Goal: Find specific page/section: Find specific page/section

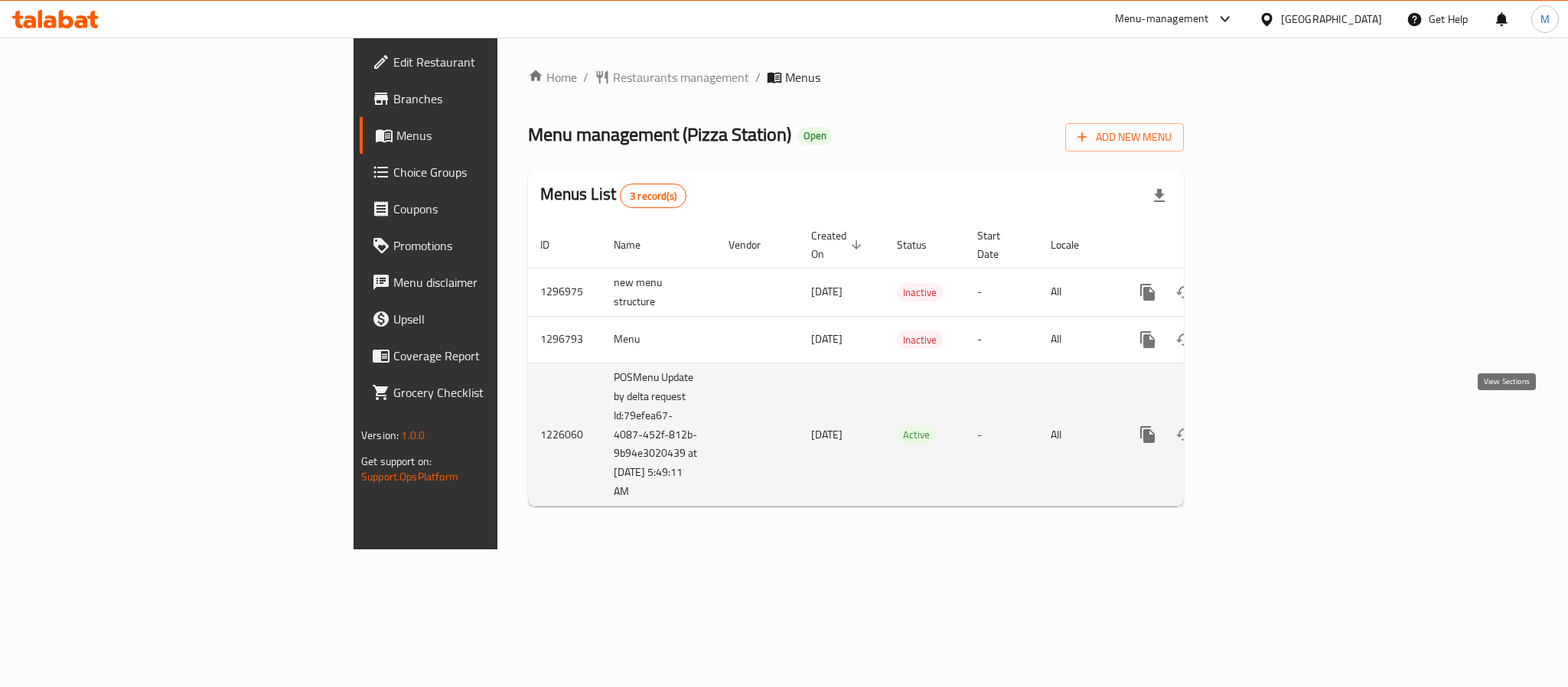
click at [1277, 416] on link "enhanced table" at bounding box center [1258, 434] width 37 height 37
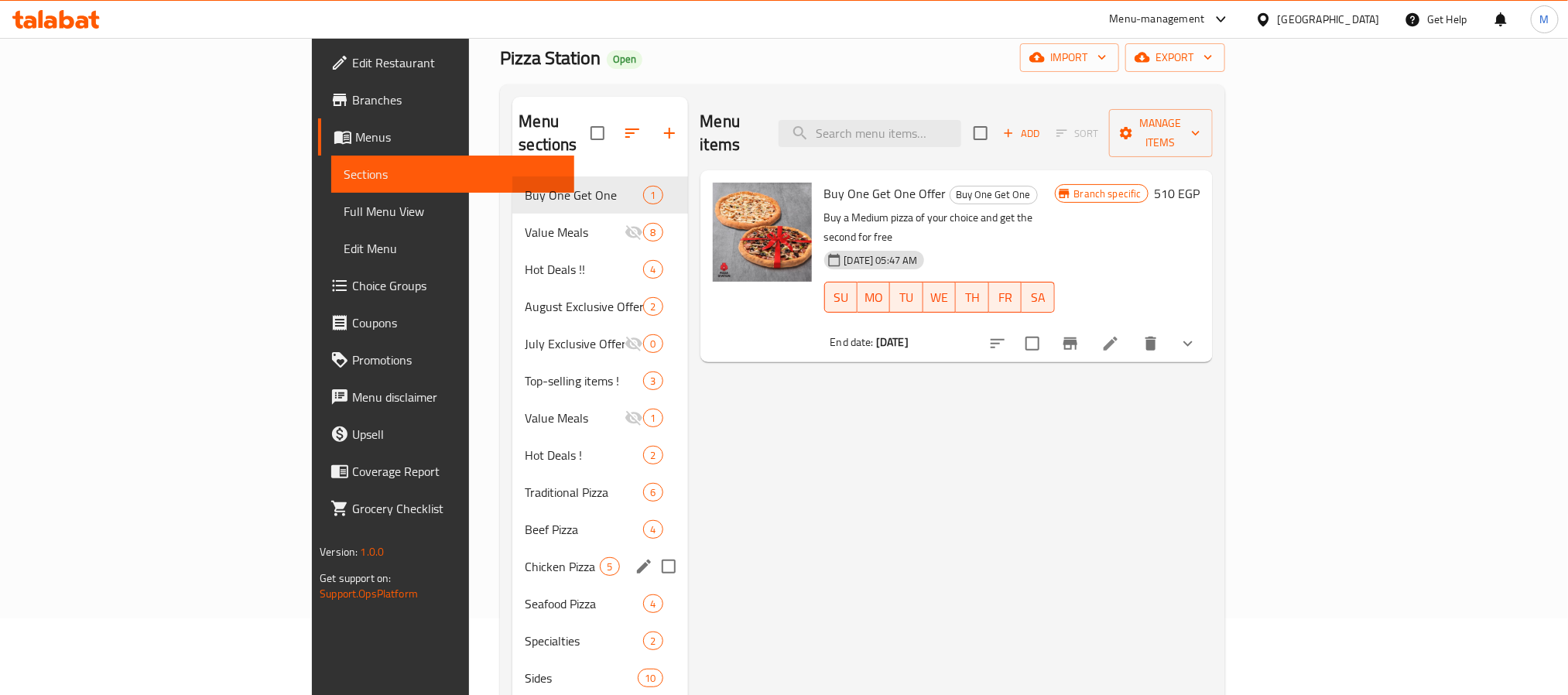
scroll to position [116, 0]
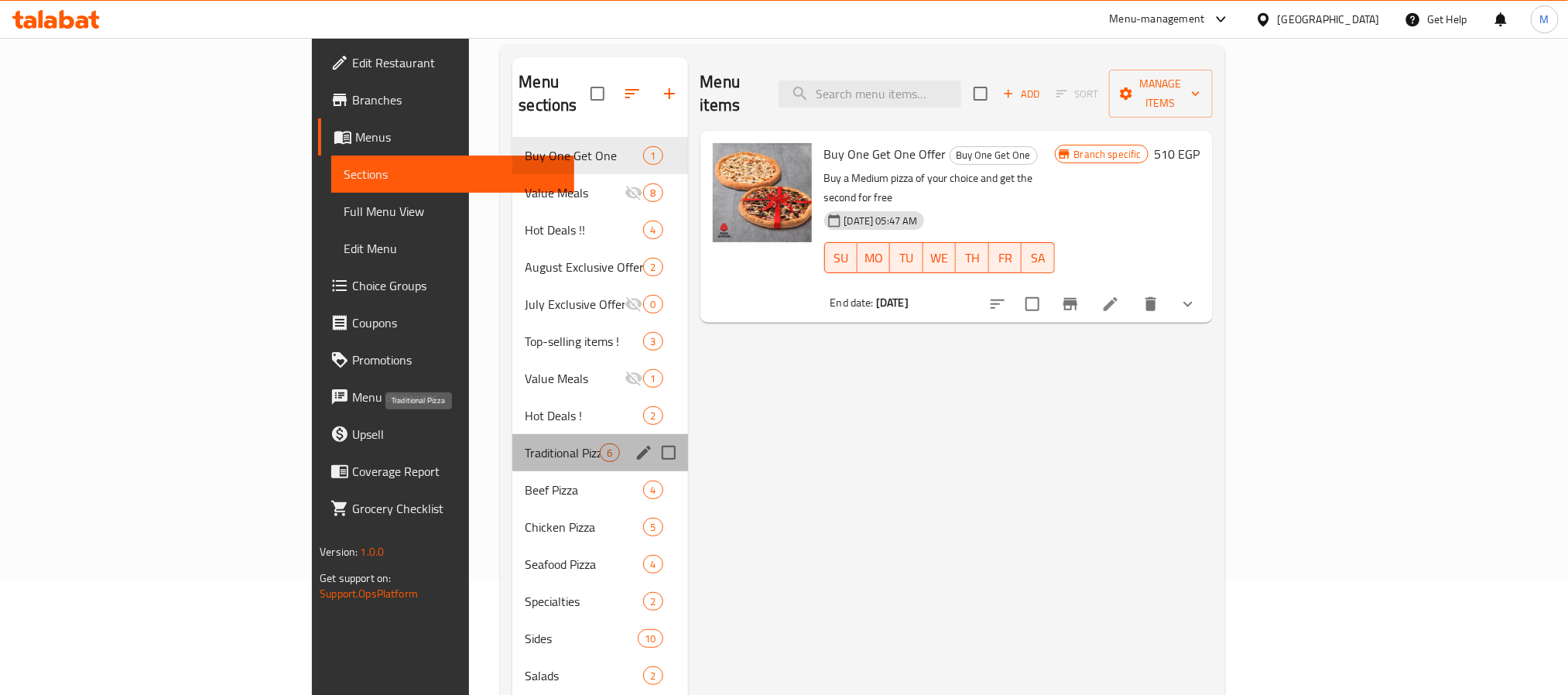
click at [524, 443] on span "Traditional Pizza" at bounding box center [562, 453] width 75 height 18
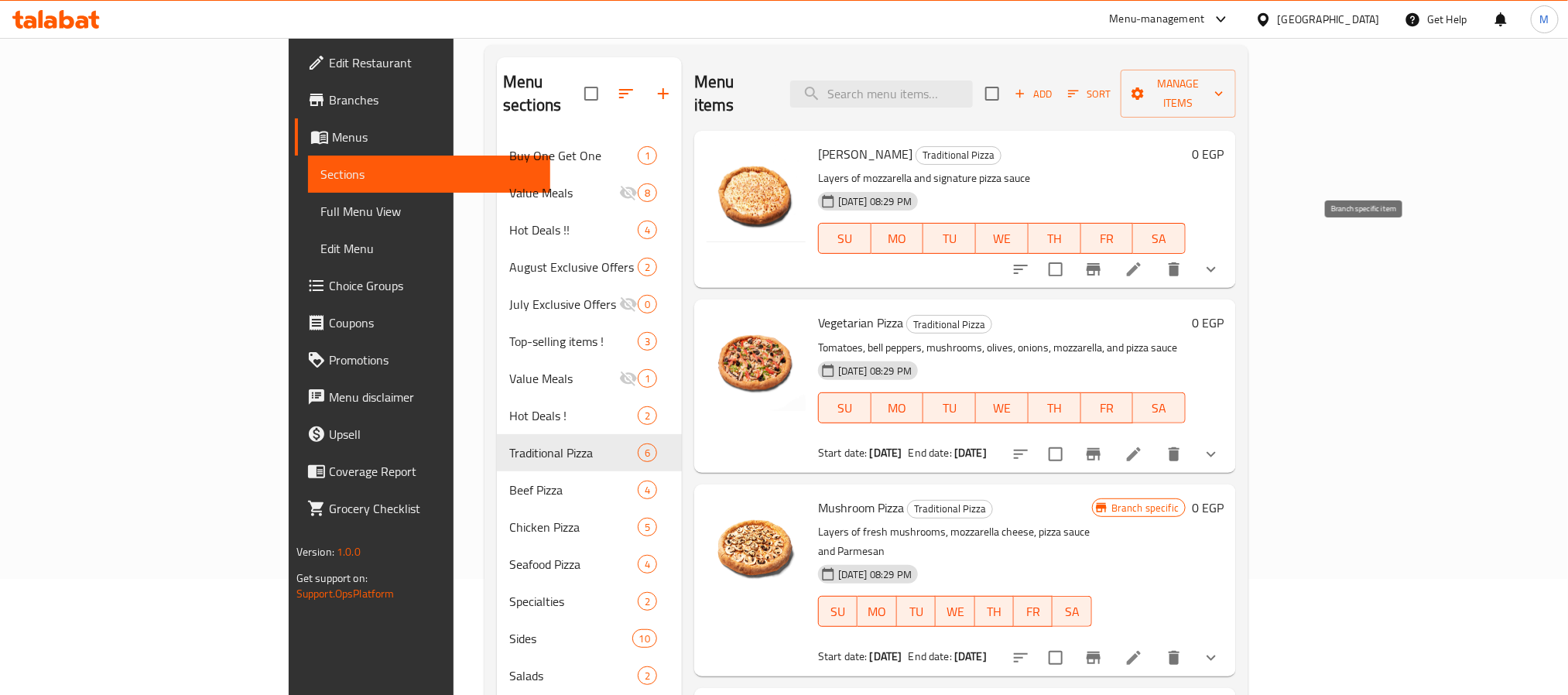
click at [1102, 260] on icon "Branch-specific-item" at bounding box center [1093, 269] width 18 height 18
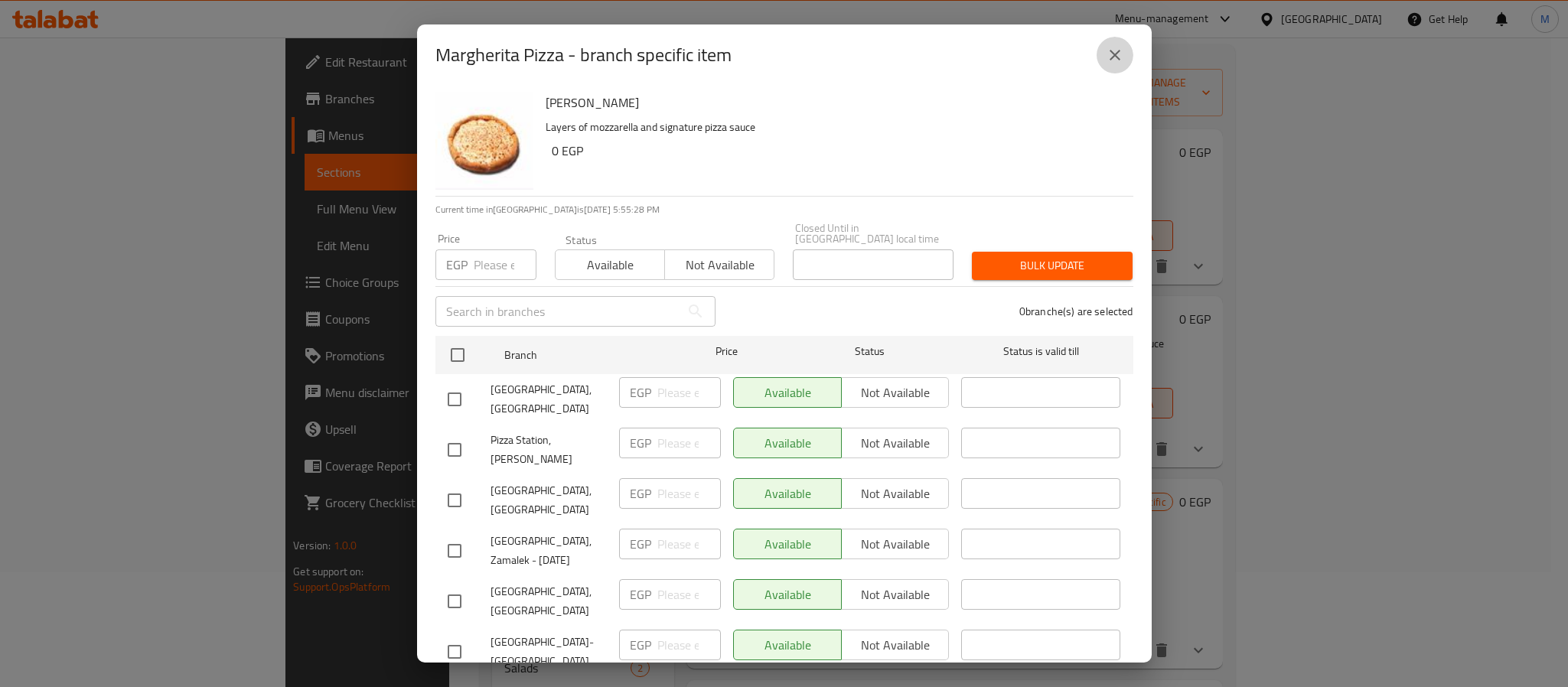
click at [1107, 55] on icon "close" at bounding box center [1115, 55] width 18 height 18
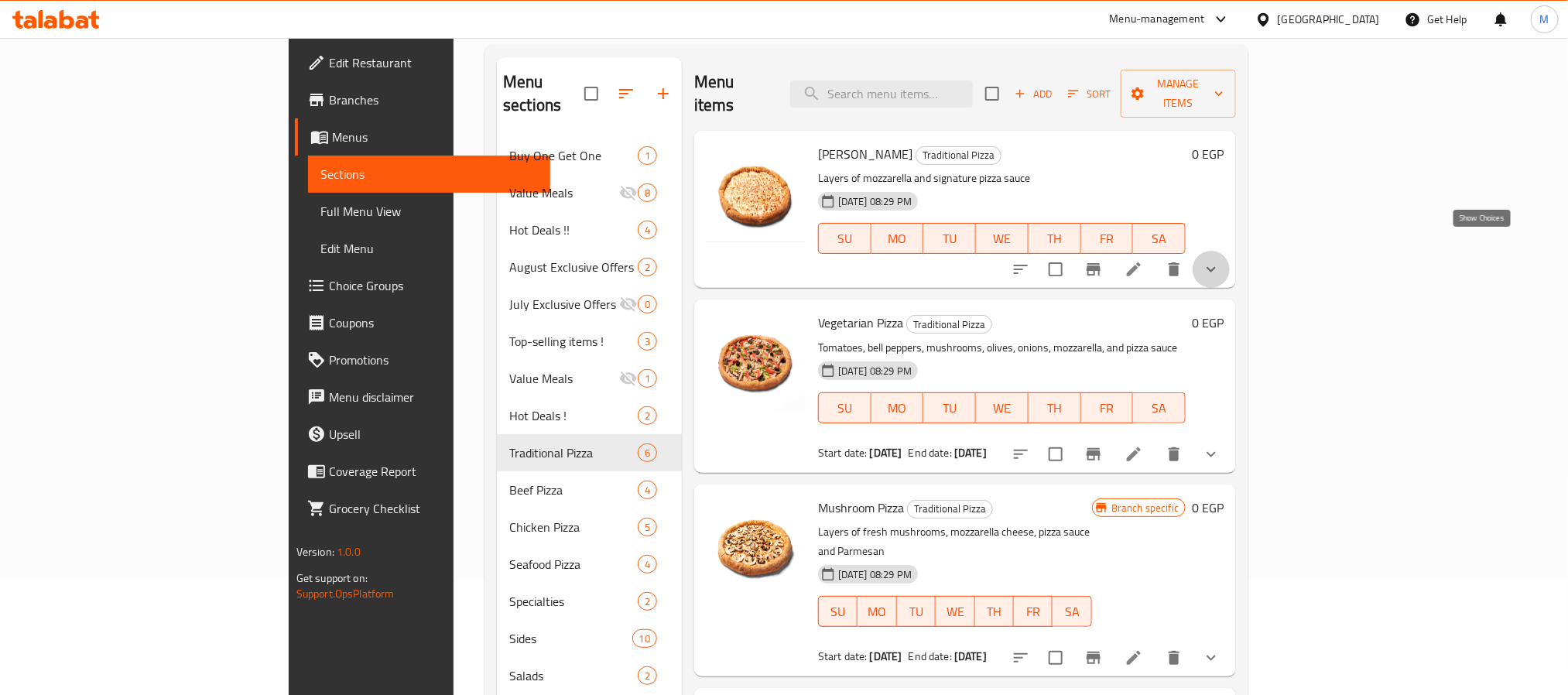
click at [1221, 260] on icon "show more" at bounding box center [1211, 269] width 18 height 18
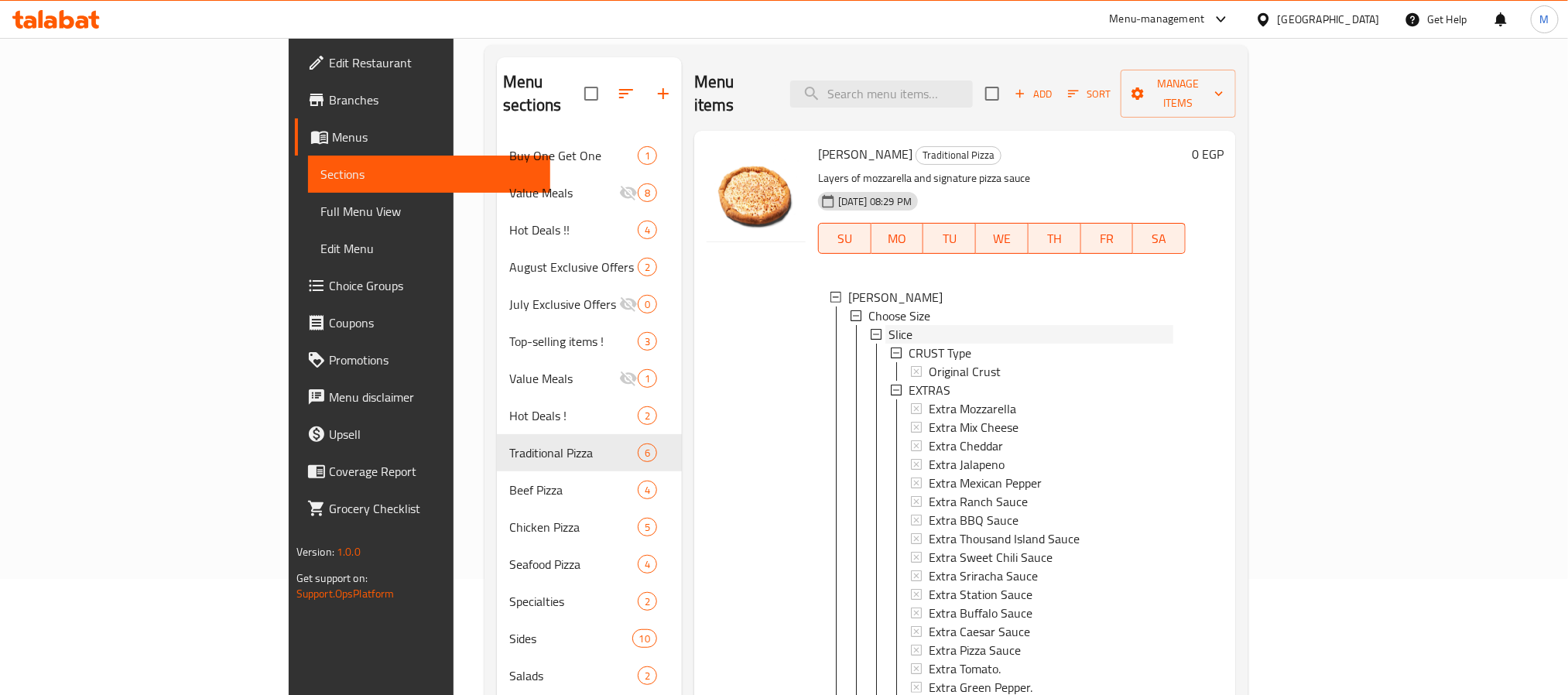
click at [888, 325] on span "Slice" at bounding box center [900, 334] width 24 height 18
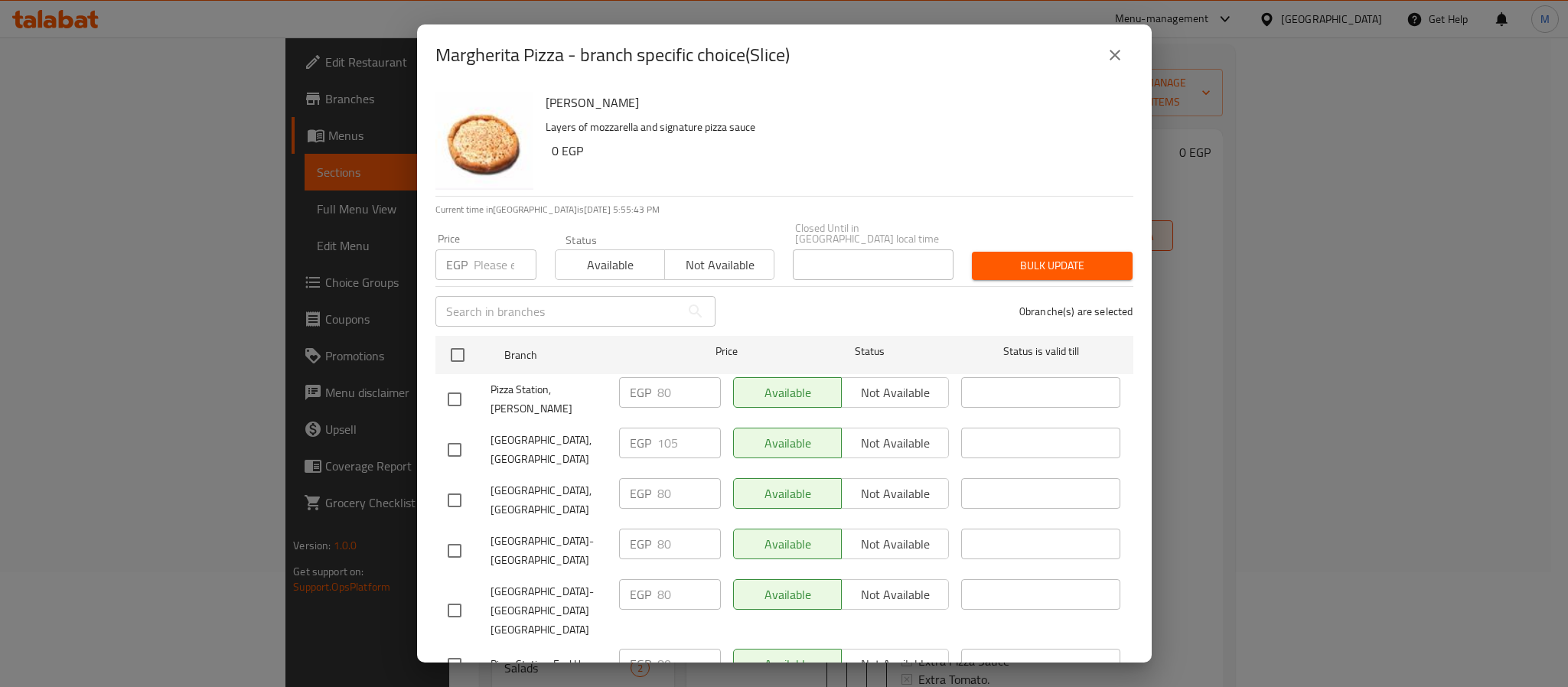
click at [1112, 51] on icon "close" at bounding box center [1115, 55] width 18 height 18
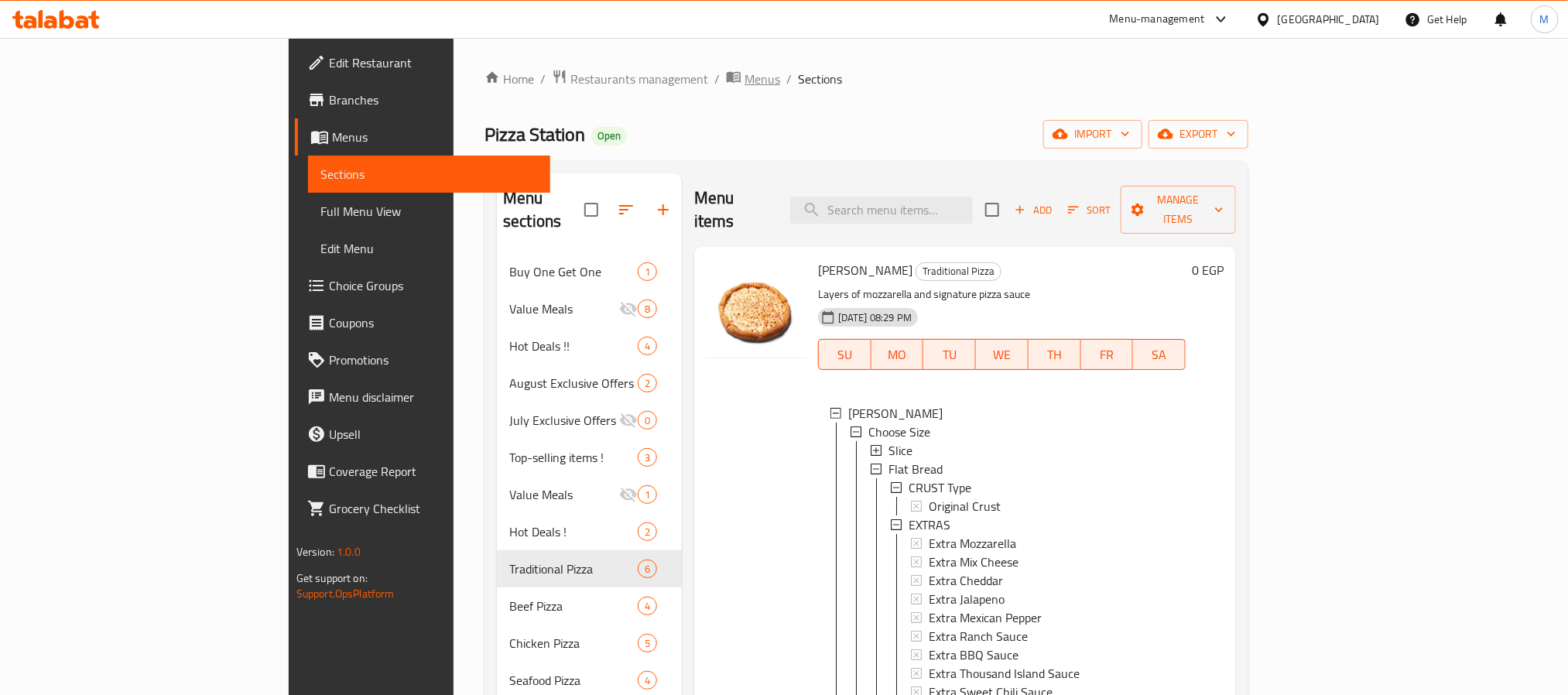
click at [744, 89] on span "Menus" at bounding box center [762, 79] width 36 height 18
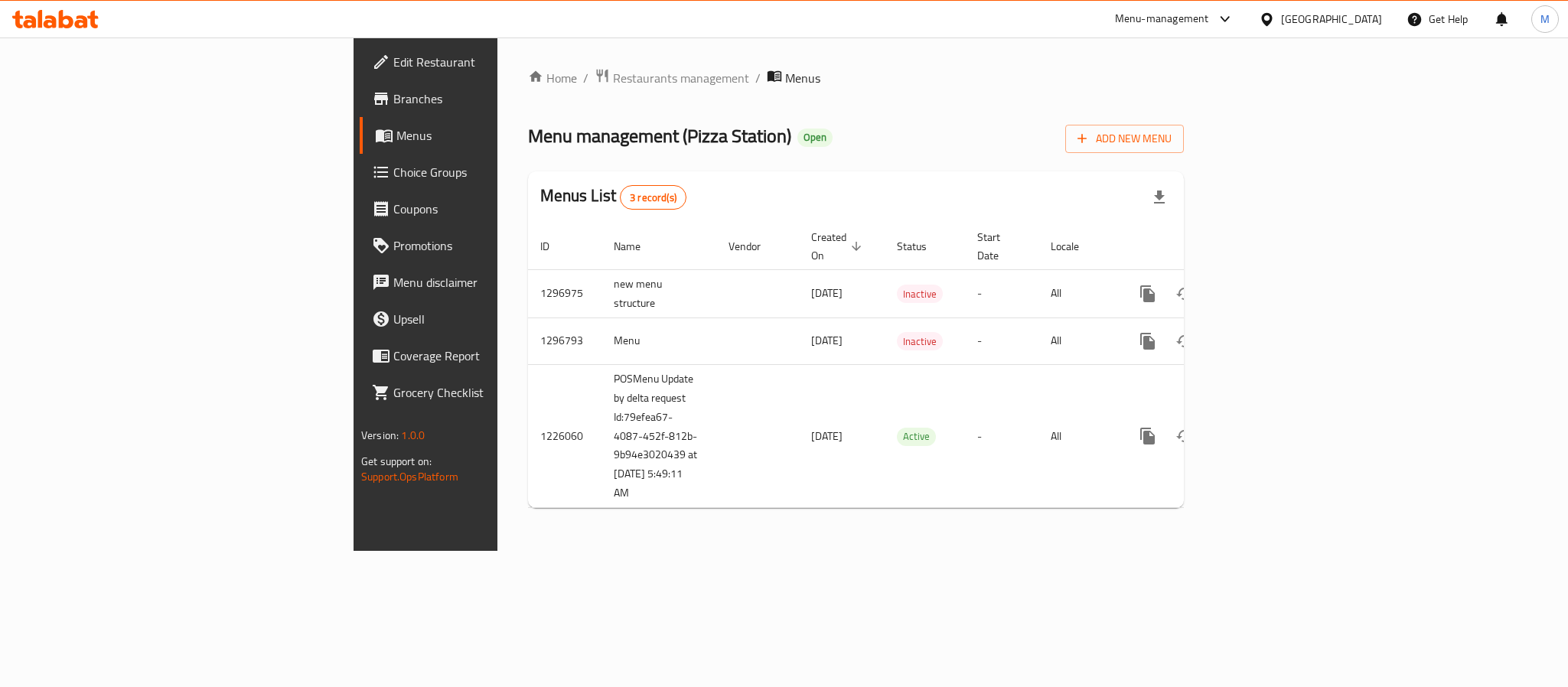
click at [1375, 23] on div "[GEOGRAPHIC_DATA]" at bounding box center [1332, 19] width 101 height 17
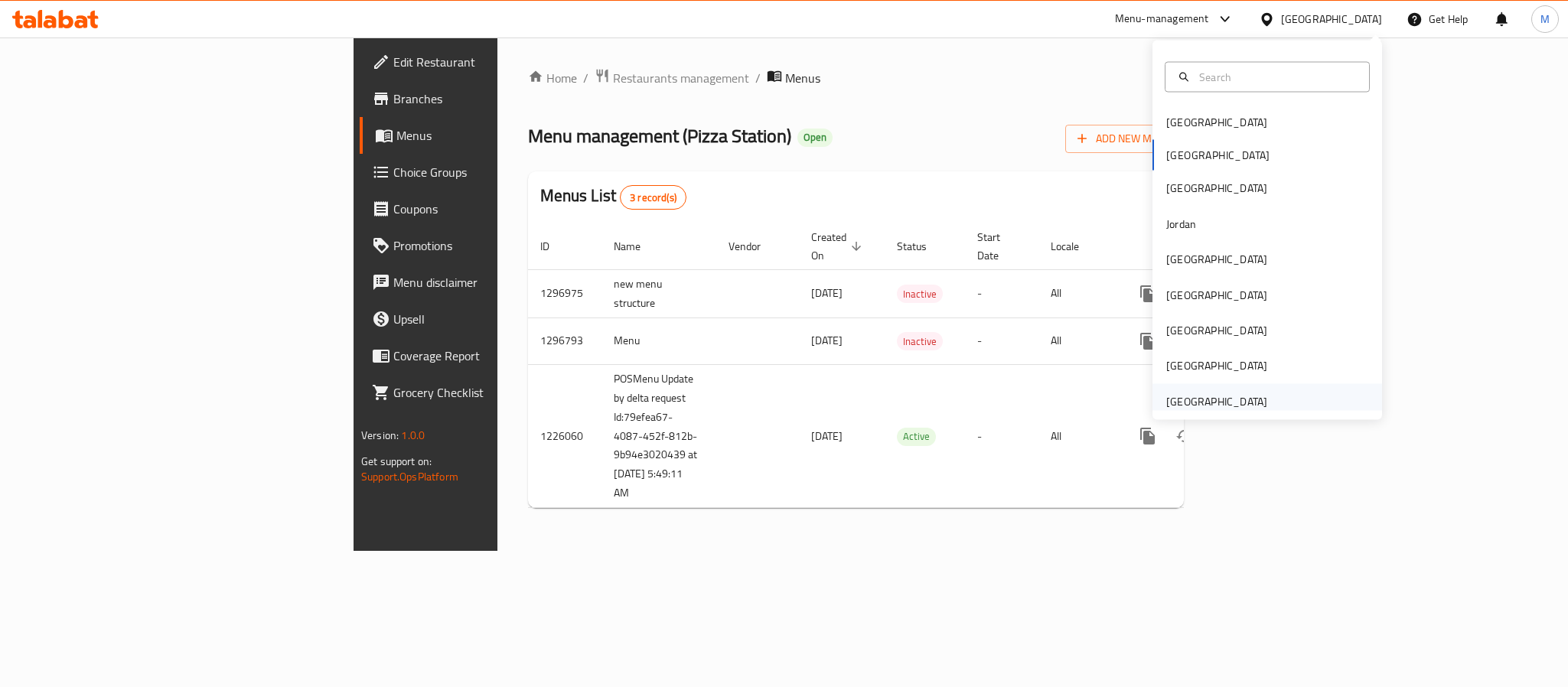
click at [1195, 406] on div "[GEOGRAPHIC_DATA]" at bounding box center [1217, 401] width 101 height 17
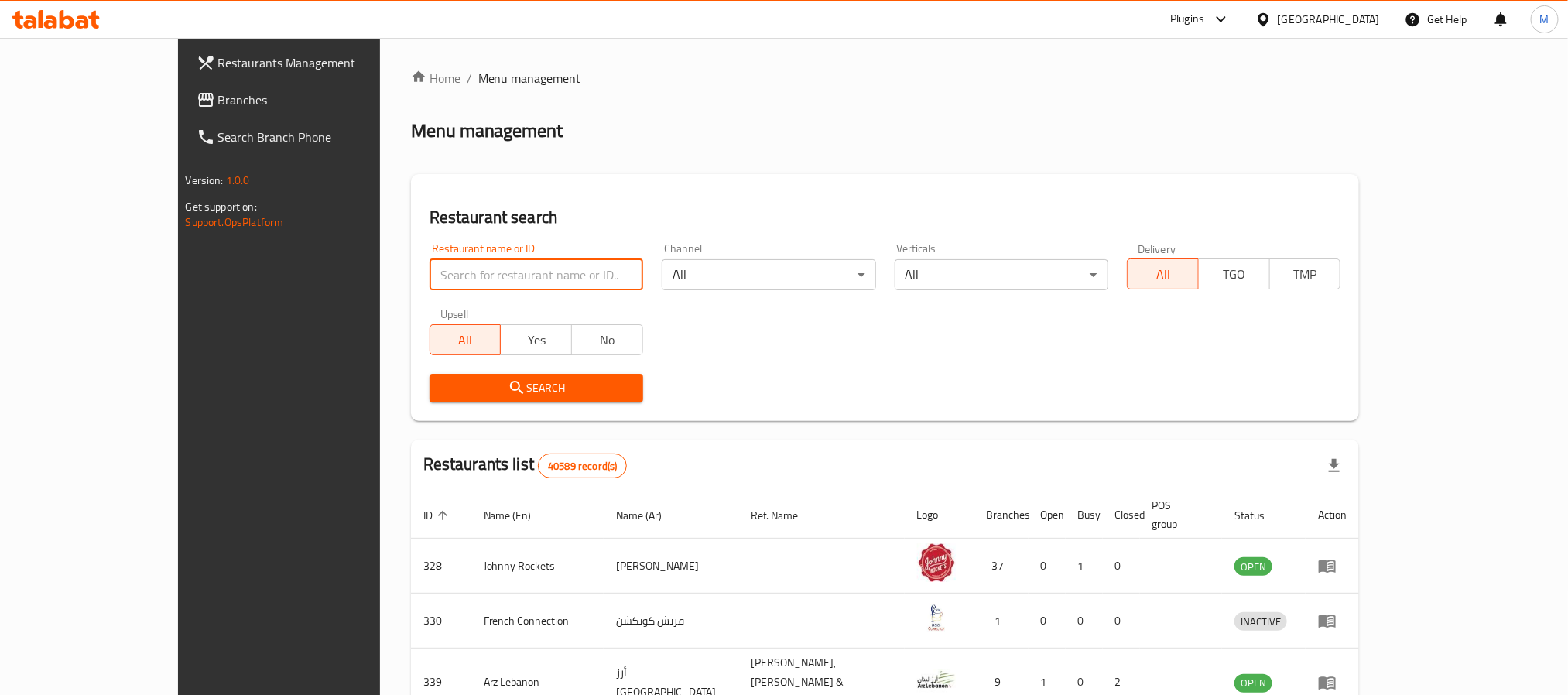
click at [429, 271] on input "search" at bounding box center [536, 274] width 213 height 31
type input "famous [PERSON_NAME]"
click button "Search" at bounding box center [536, 388] width 213 height 29
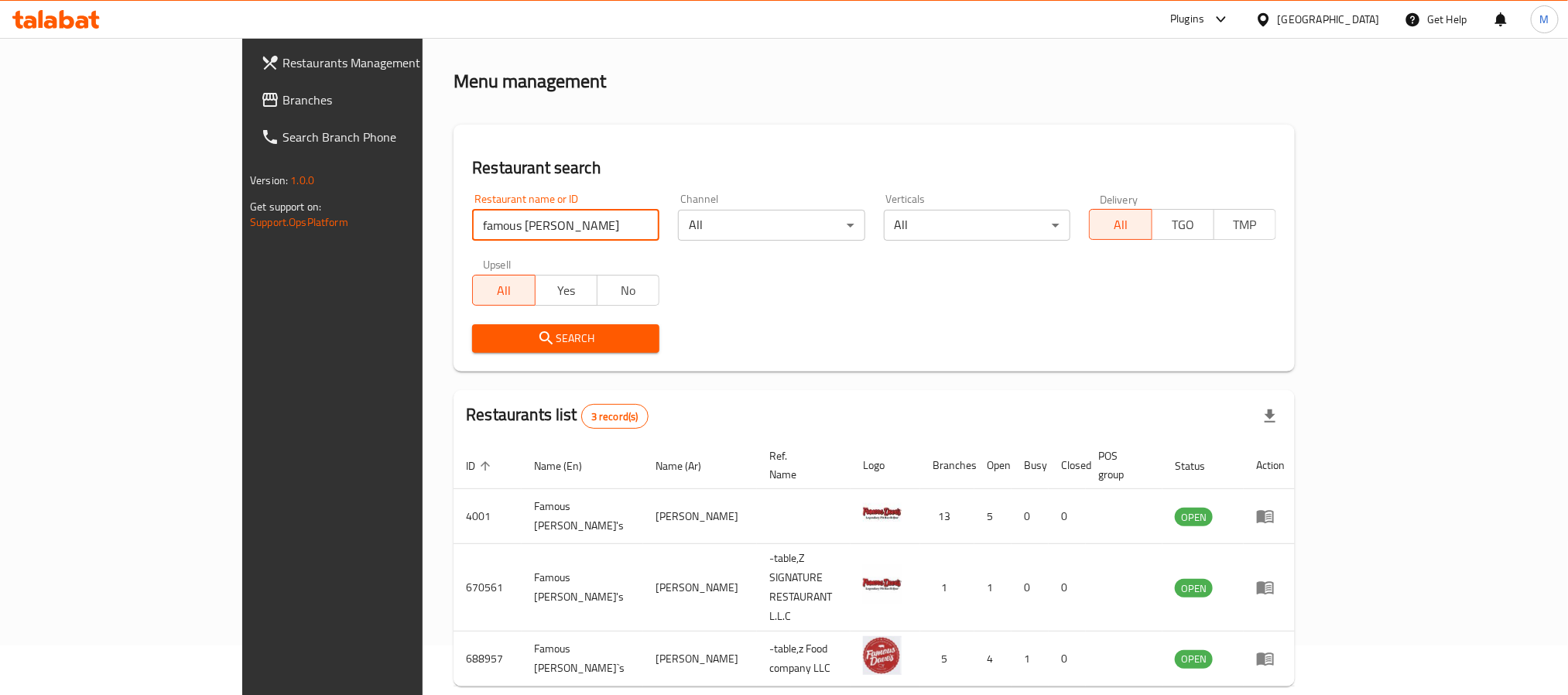
scroll to position [77, 0]
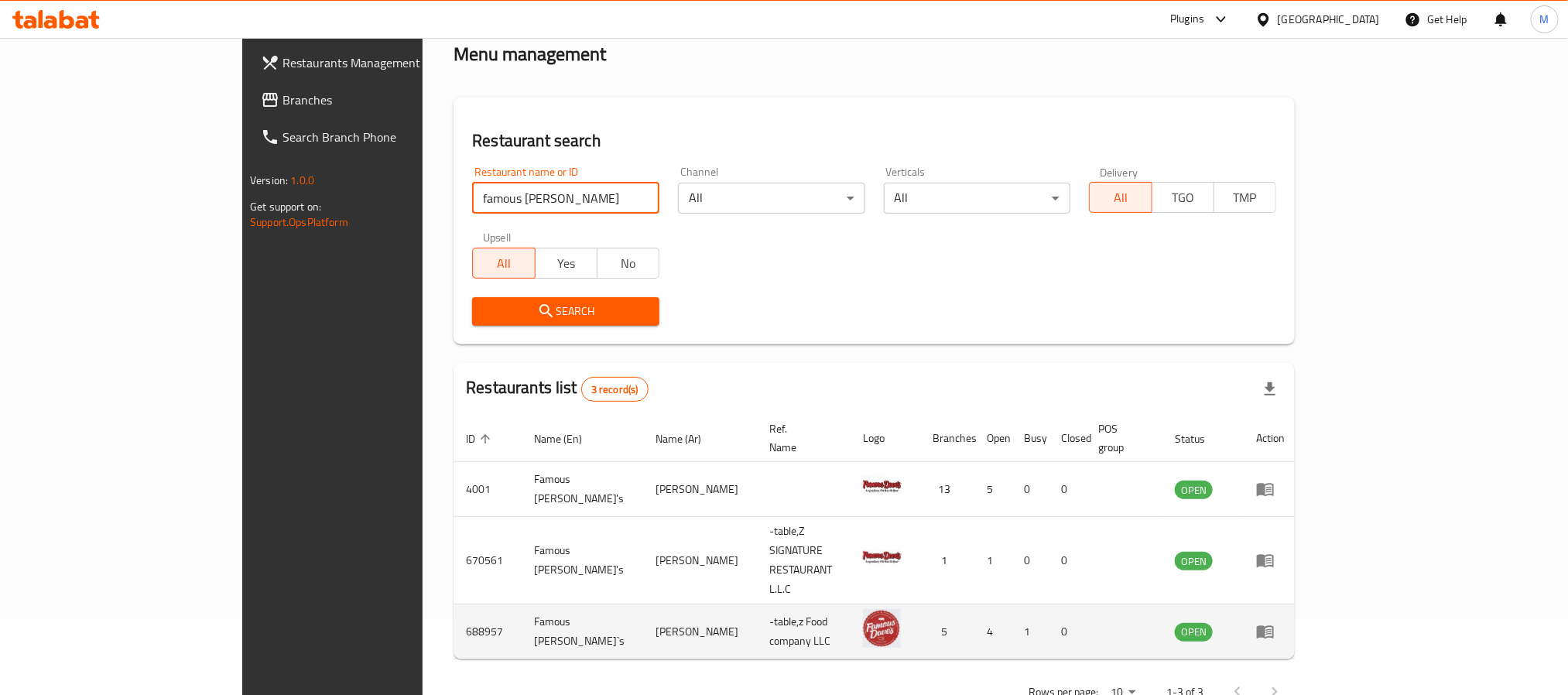
click at [522, 605] on td "Famous [PERSON_NAME]`s" at bounding box center [582, 632] width 122 height 55
copy td "Famous [PERSON_NAME]`s"
click at [1274, 622] on icon "enhanced table" at bounding box center [1265, 631] width 18 height 18
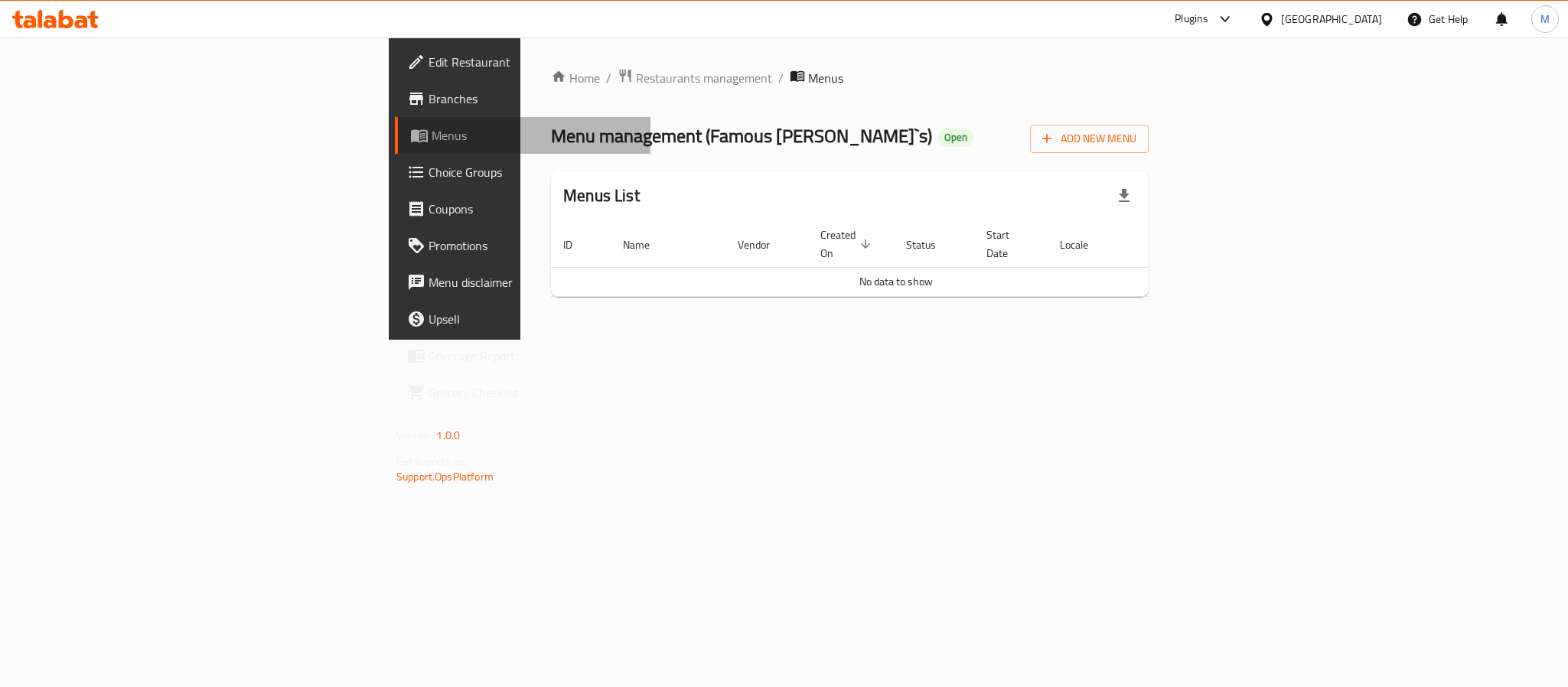
click at [432, 127] on span "Menus" at bounding box center [535, 135] width 207 height 18
click at [1203, 23] on div "Plugins" at bounding box center [1191, 19] width 34 height 18
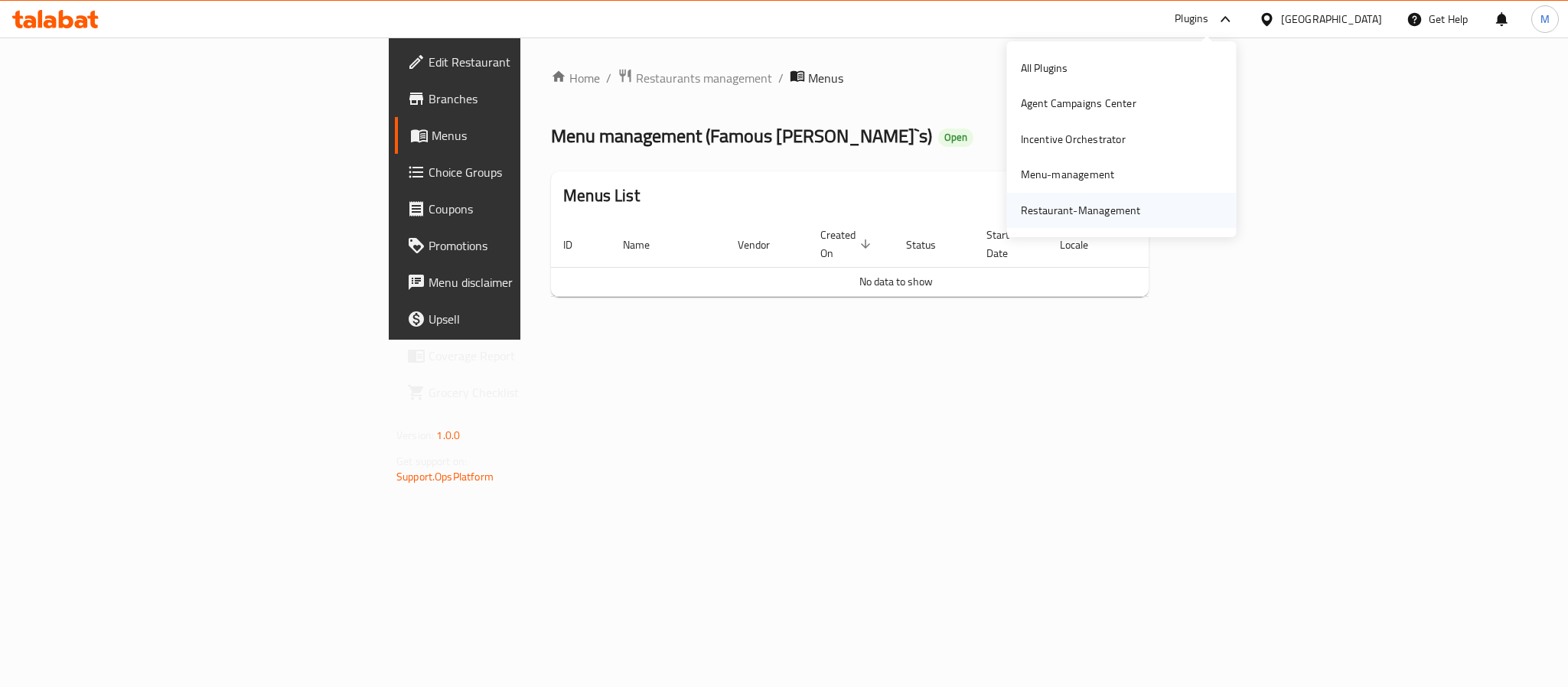
click at [1073, 221] on div "Restaurant-Management" at bounding box center [1081, 210] width 145 height 35
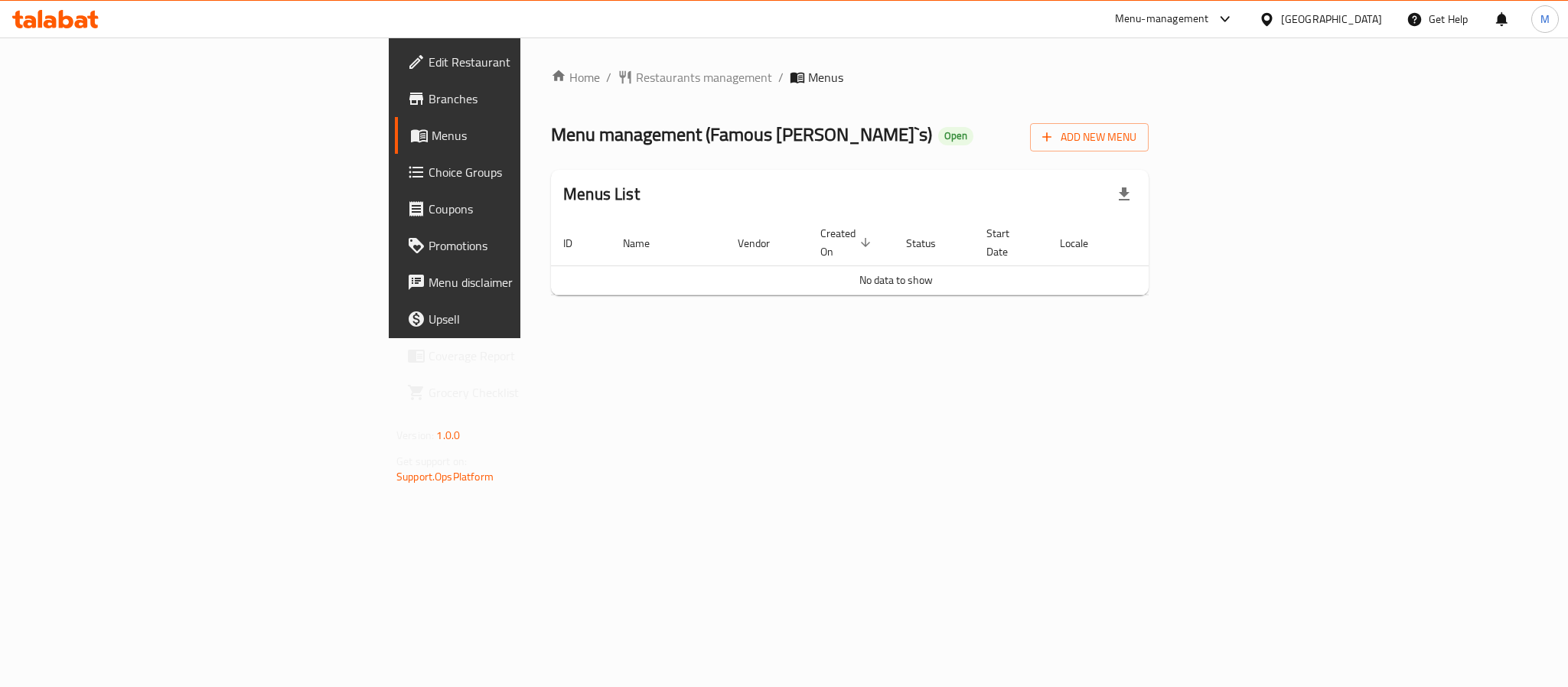
click at [1332, 17] on div "[GEOGRAPHIC_DATA]" at bounding box center [1332, 19] width 101 height 17
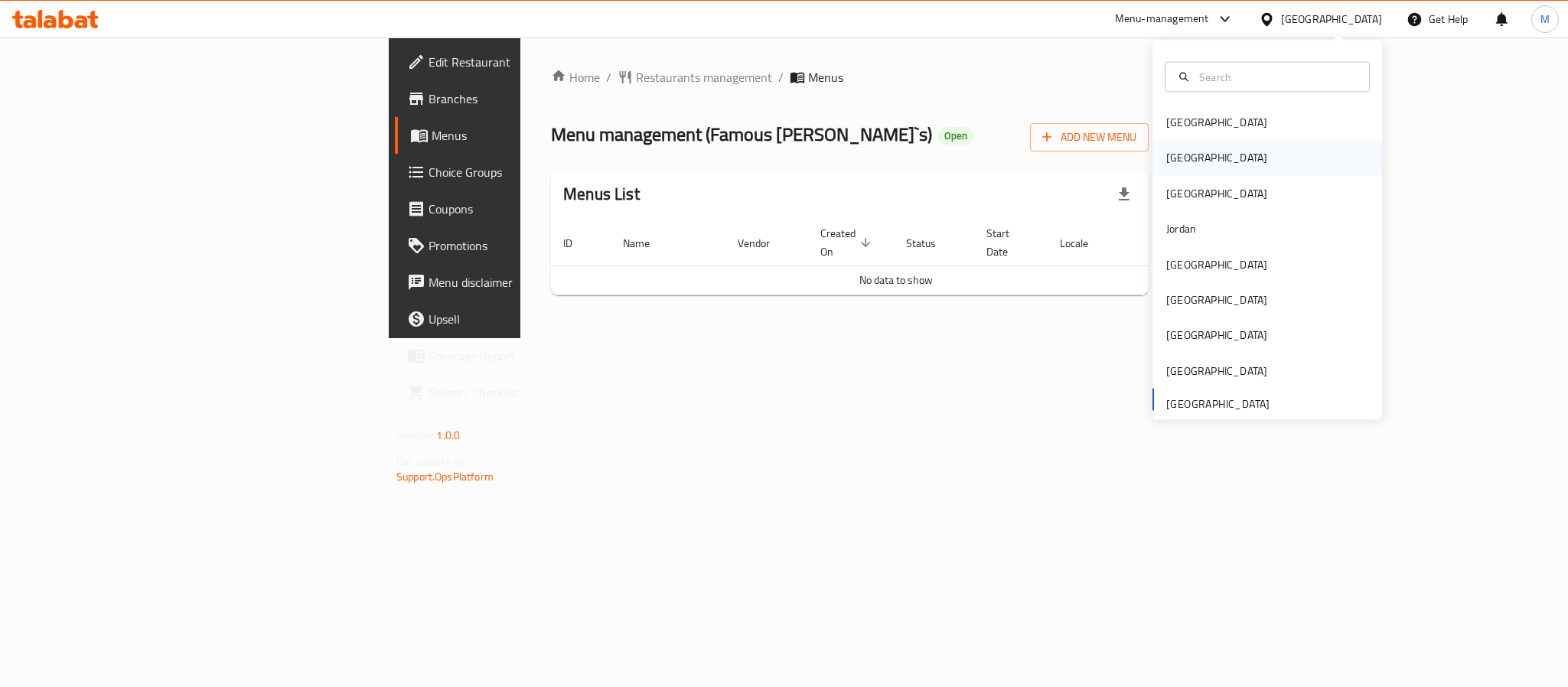
click at [1171, 159] on div "[GEOGRAPHIC_DATA]" at bounding box center [1217, 157] width 101 height 17
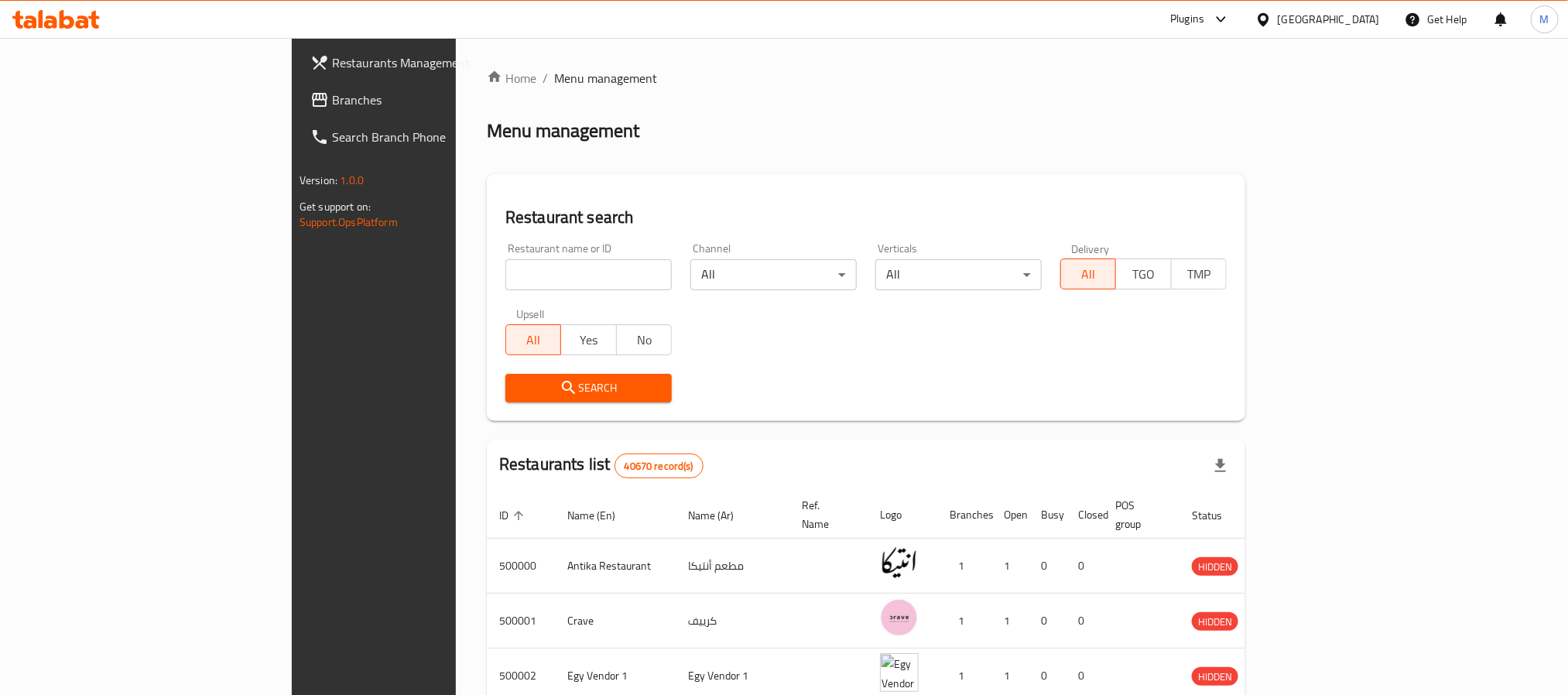
drag, startPoint x: 1140, startPoint y: 6, endPoint x: 961, endPoint y: 87, distance: 196.5
click at [961, 87] on ol "Home / Menu management" at bounding box center [866, 78] width 758 height 18
click at [332, 98] on span "Branches" at bounding box center [436, 99] width 209 height 18
